Goal: Check status: Check status

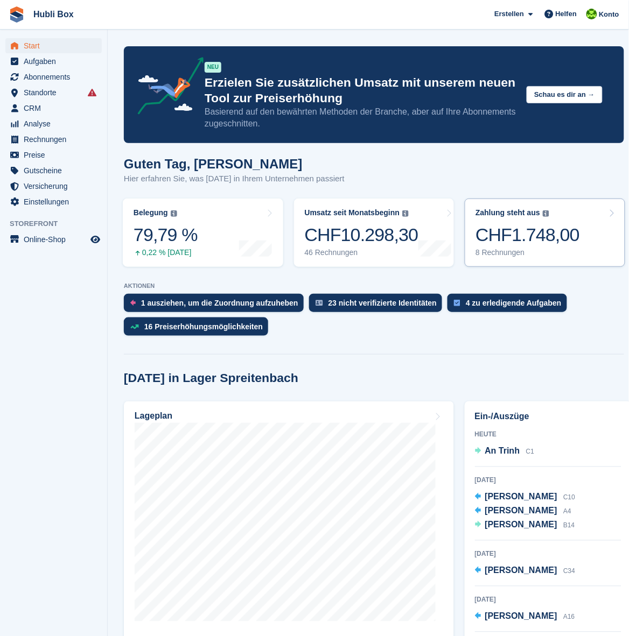
click at [509, 236] on div "CHF1.748,00" at bounding box center [527, 235] width 104 height 22
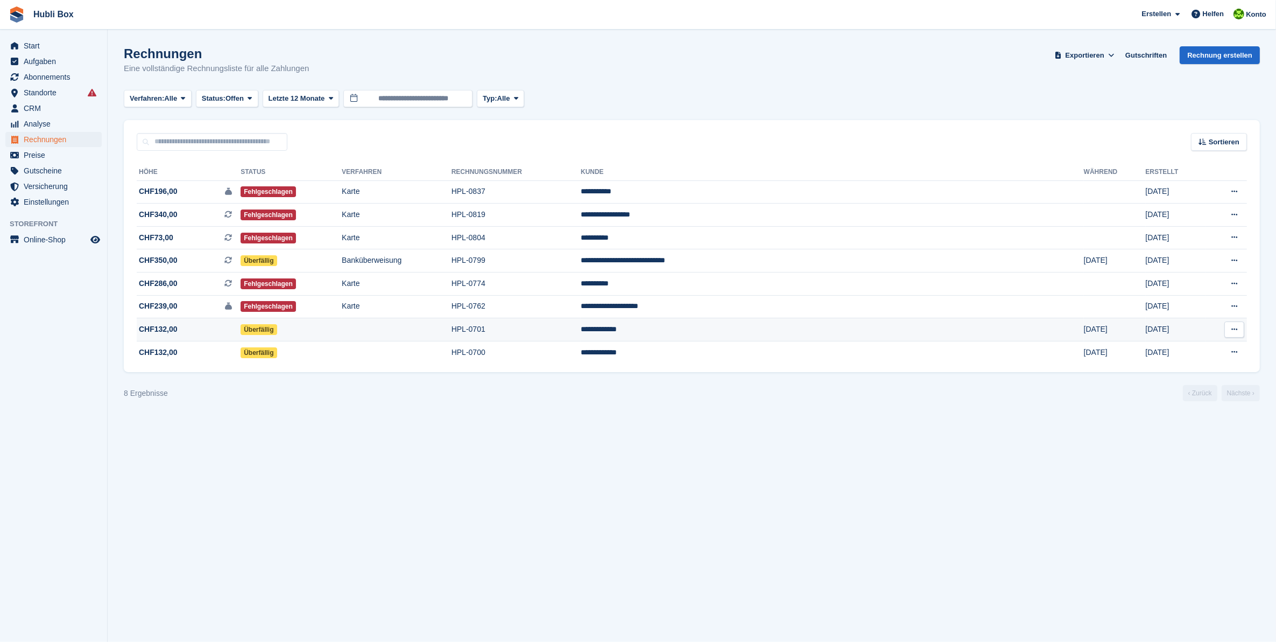
click at [452, 323] on td at bounding box center [397, 329] width 110 height 23
